Goal: Information Seeking & Learning: Learn about a topic

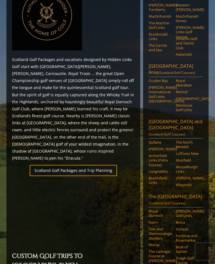
scroll to position [268, 0]
click at [189, 158] on link "Muirfield" at bounding box center [188, 160] width 24 height 4
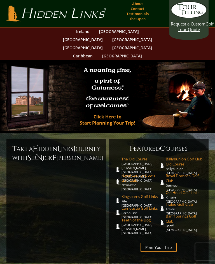
click at [98, 31] on link "[GEOGRAPHIC_DATA]" at bounding box center [118, 31] width 45 height 8
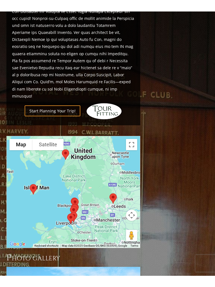
scroll to position [557, 0]
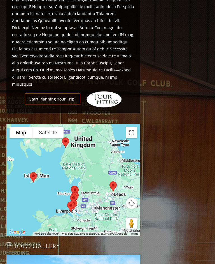
click at [133, 124] on div at bounding box center [73, 180] width 134 height 112
click at [133, 127] on button "Toggle fullscreen view" at bounding box center [131, 132] width 11 height 11
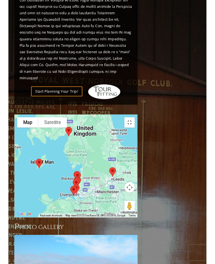
scroll to position [0, 0]
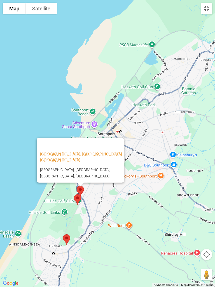
click at [67, 155] on link "Royal Birkdale Golf Club, Southport England" at bounding box center [81, 157] width 82 height 11
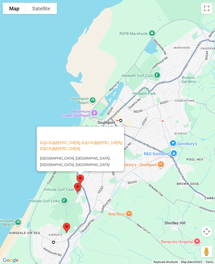
scroll to position [555, 0]
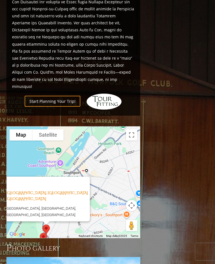
click at [133, 130] on button "Toggle fullscreen view" at bounding box center [131, 135] width 11 height 11
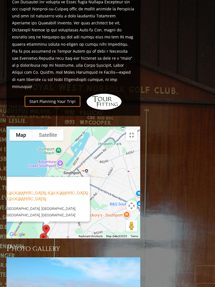
scroll to position [0, 0]
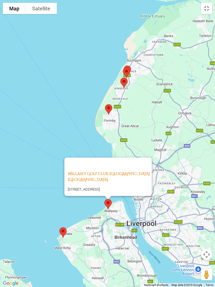
click at [98, 171] on link "Wallasey Golf Club, [GEOGRAPHIC_DATA] [GEOGRAPHIC_DATA]" at bounding box center [109, 176] width 82 height 11
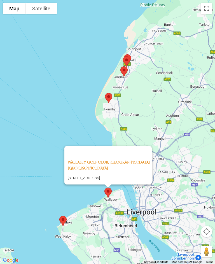
scroll to position [469, 0]
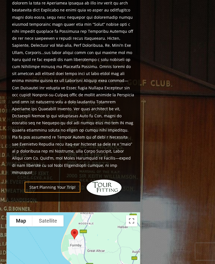
click at [133, 216] on button "Toggle fullscreen view" at bounding box center [131, 221] width 11 height 11
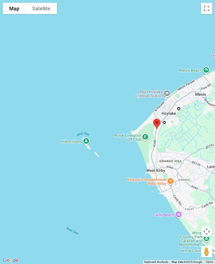
scroll to position [469, 0]
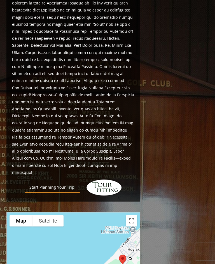
click at [133, 216] on button "Toggle fullscreen view" at bounding box center [131, 221] width 11 height 11
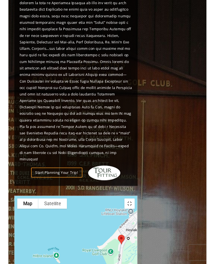
scroll to position [0, 0]
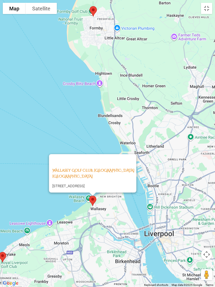
click at [103, 168] on link "Wallasey Golf Club, [GEOGRAPHIC_DATA] [GEOGRAPHIC_DATA]" at bounding box center [93, 173] width 82 height 11
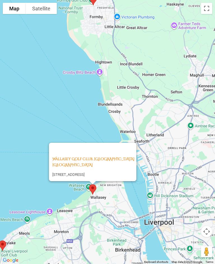
scroll to position [567, 0]
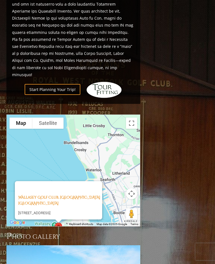
click at [135, 118] on button "Toggle fullscreen view" at bounding box center [131, 123] width 11 height 11
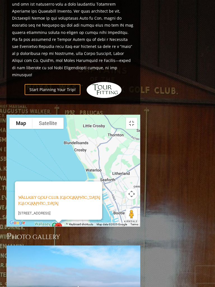
scroll to position [0, 0]
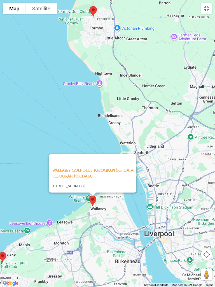
click at [96, 168] on link "Wallasey Golf Club, [GEOGRAPHIC_DATA] [GEOGRAPHIC_DATA]" at bounding box center [93, 173] width 82 height 11
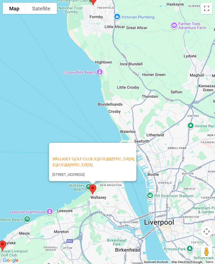
scroll to position [591, 0]
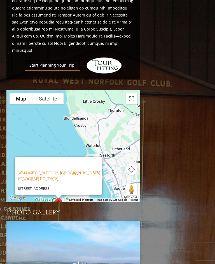
click at [134, 93] on button "Toggle fullscreen view" at bounding box center [131, 98] width 11 height 11
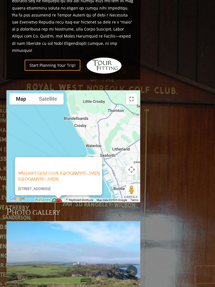
scroll to position [0, 0]
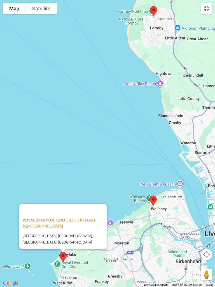
click at [85, 220] on link "Royal Liverpool Golf Club, Hoylake England" at bounding box center [59, 223] width 73 height 11
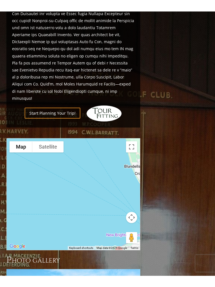
scroll to position [555, 0]
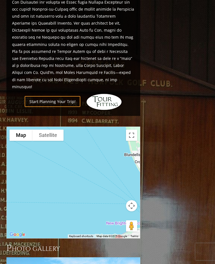
click at [134, 130] on button "Toggle fullscreen view" at bounding box center [131, 135] width 11 height 11
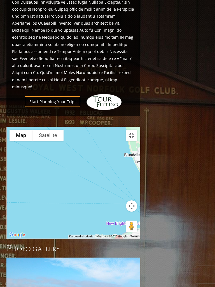
scroll to position [0, 0]
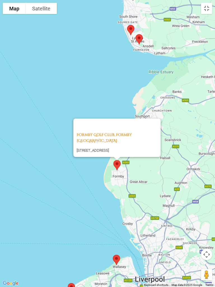
click at [131, 137] on link "Formby Golf Club, Formby England" at bounding box center [104, 137] width 55 height 11
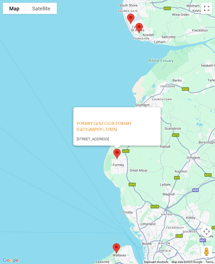
scroll to position [519, 0]
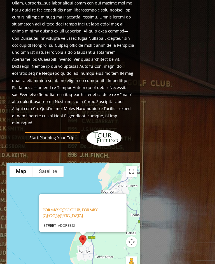
click at [134, 166] on button "Toggle fullscreen view" at bounding box center [131, 171] width 11 height 11
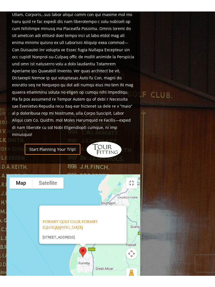
scroll to position [0, 0]
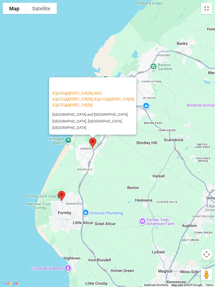
click at [95, 105] on link "Southport and Ainsdale Golf Club, Southport England" at bounding box center [93, 99] width 82 height 17
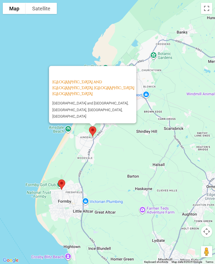
scroll to position [541, 0]
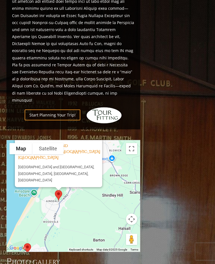
click at [132, 144] on button "Toggle fullscreen view" at bounding box center [131, 149] width 11 height 11
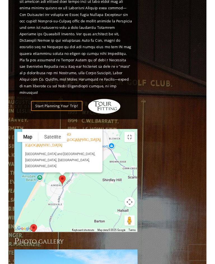
scroll to position [0, 0]
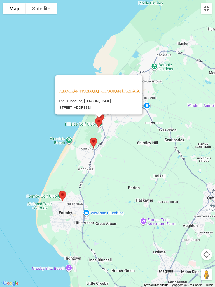
click at [117, 89] on link "Hillside Golf Club, Southport England" at bounding box center [100, 91] width 82 height 5
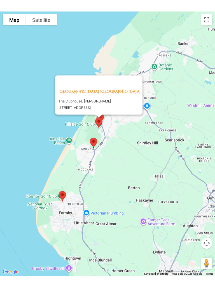
scroll to position [540, 0]
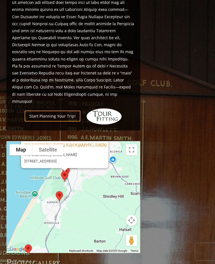
click at [134, 144] on button "Toggle fullscreen view" at bounding box center [131, 149] width 11 height 11
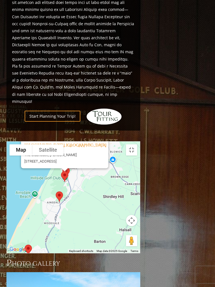
scroll to position [0, 0]
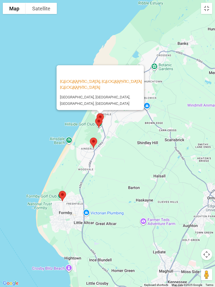
click at [96, 81] on link "Royal Birkdale Golf Club, Southport England" at bounding box center [101, 84] width 82 height 11
